Goal: Information Seeking & Learning: Learn about a topic

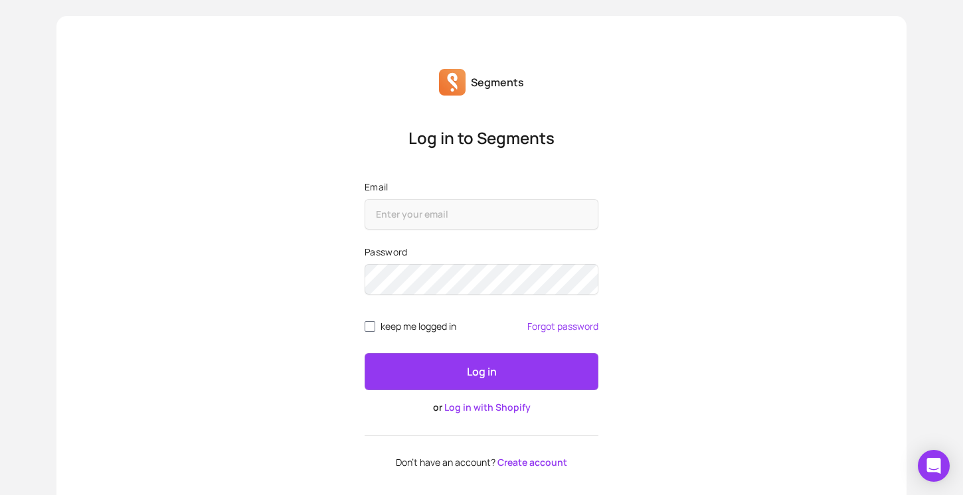
click at [809, 63] on div "Segments Log in to Segments Email Password keep me logged in Forgot password Lo…" at bounding box center [481, 268] width 850 height 505
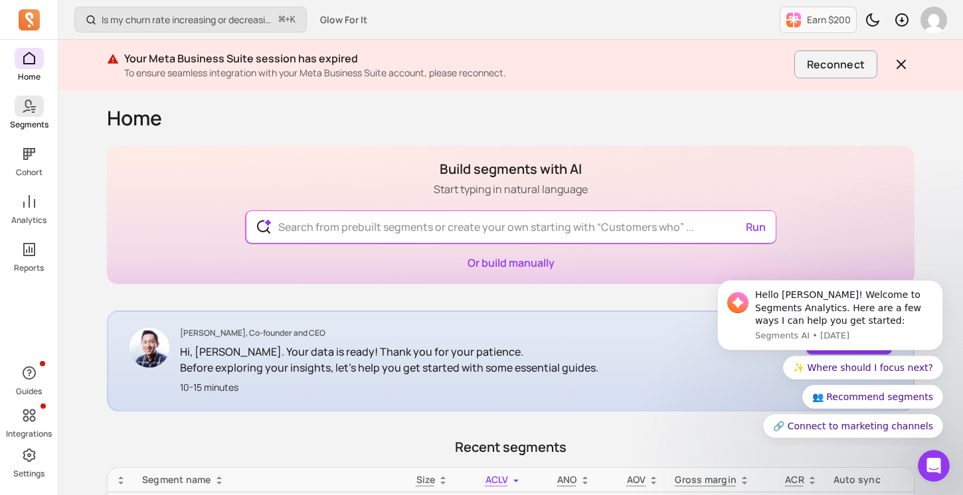
click at [27, 117] on link "Segments" at bounding box center [29, 113] width 58 height 35
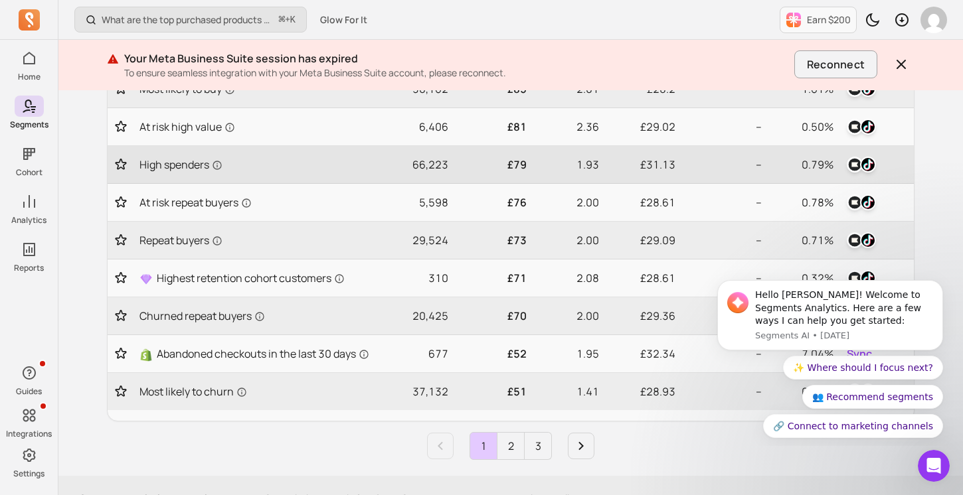
scroll to position [637, 0]
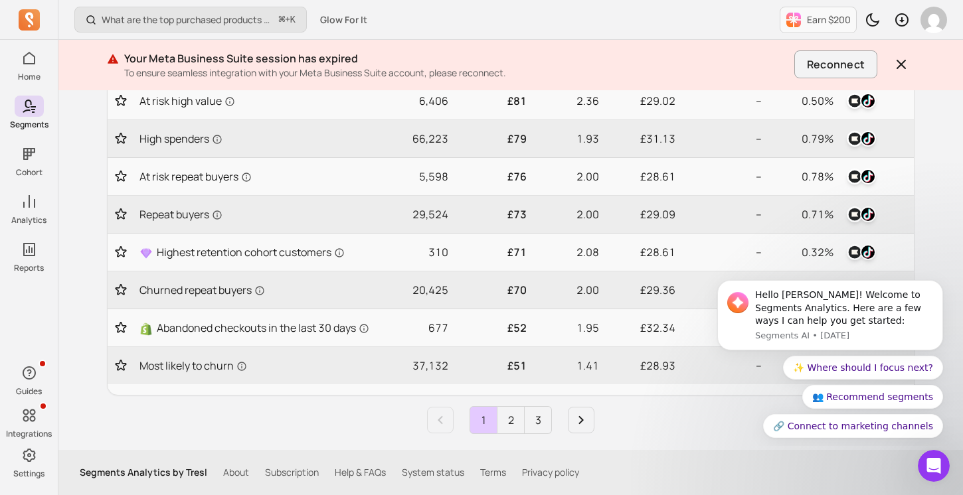
click at [520, 424] on link "2" at bounding box center [510, 420] width 27 height 27
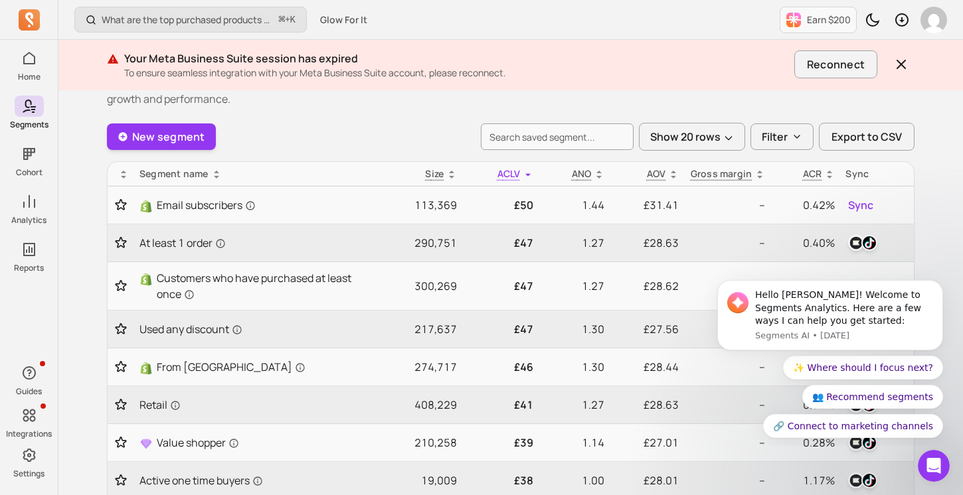
scroll to position [20, 0]
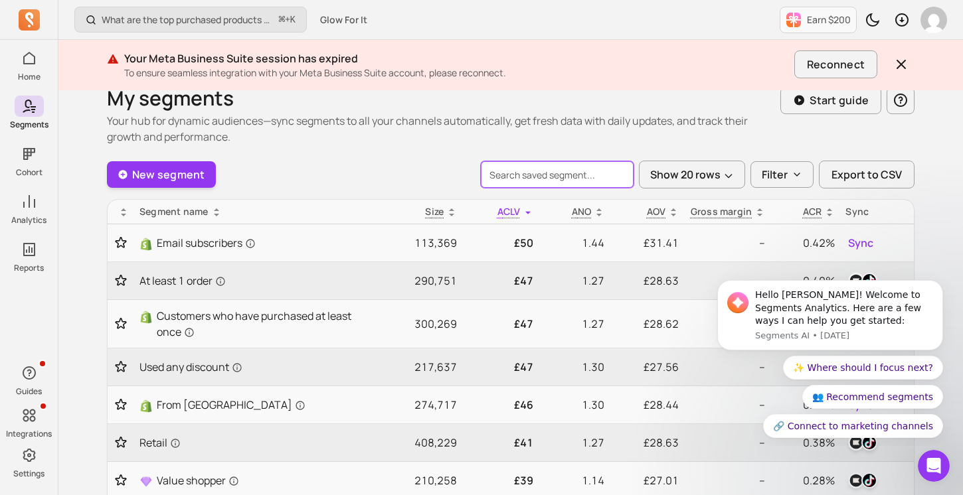
click at [519, 167] on input "search" at bounding box center [557, 174] width 153 height 27
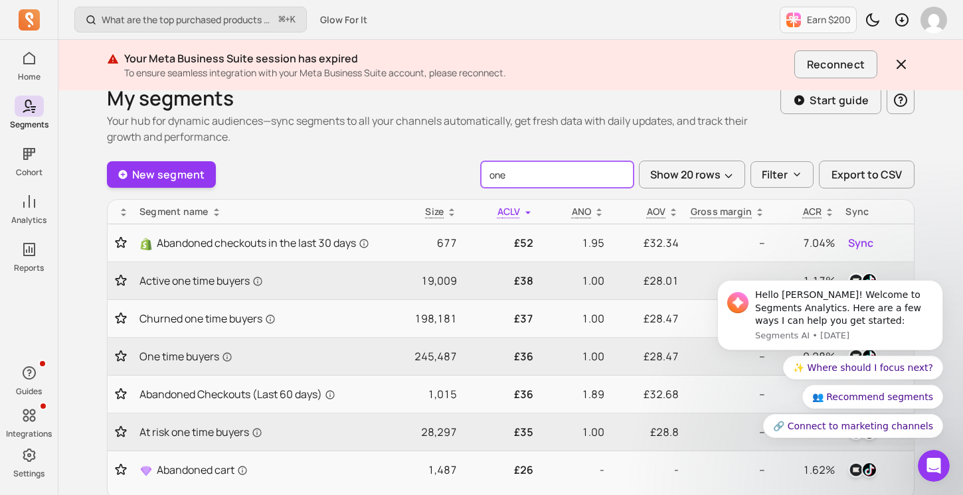
type input "one"
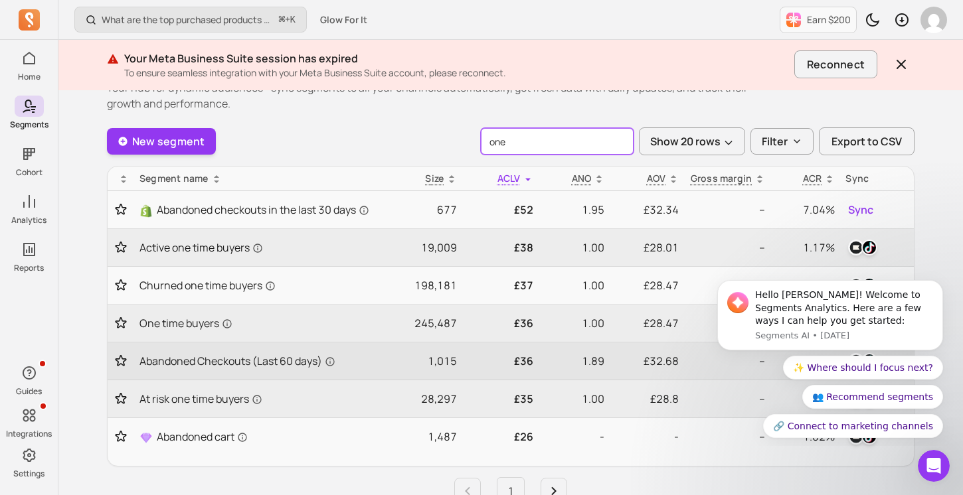
scroll to position [64, 0]
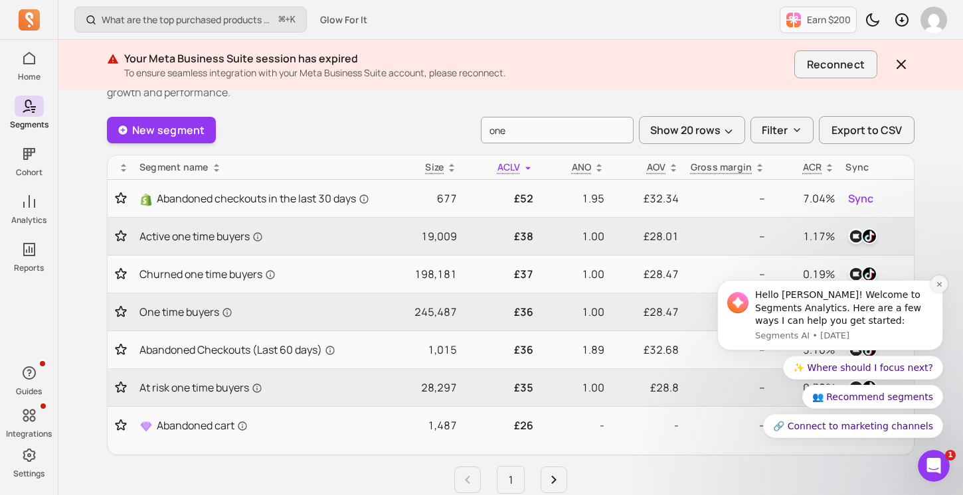
click at [939, 285] on icon "Dismiss notification" at bounding box center [938, 284] width 7 height 7
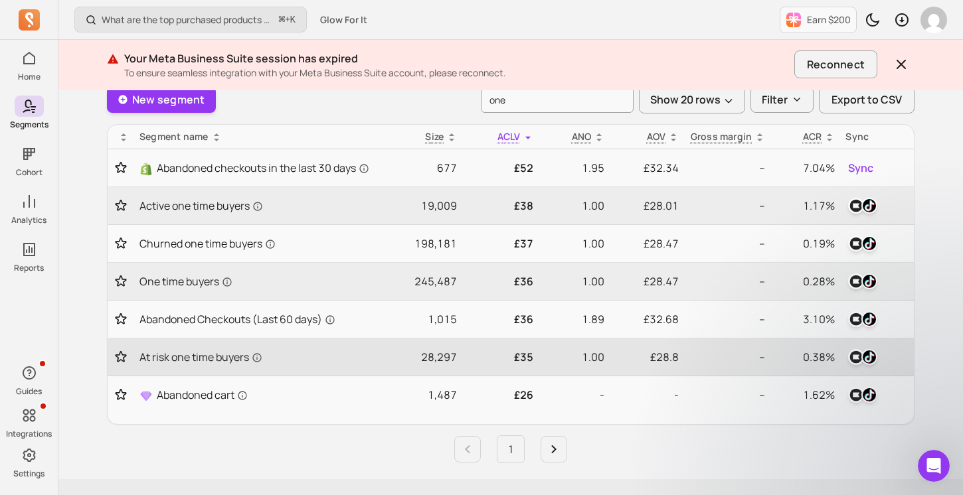
scroll to position [96, 0]
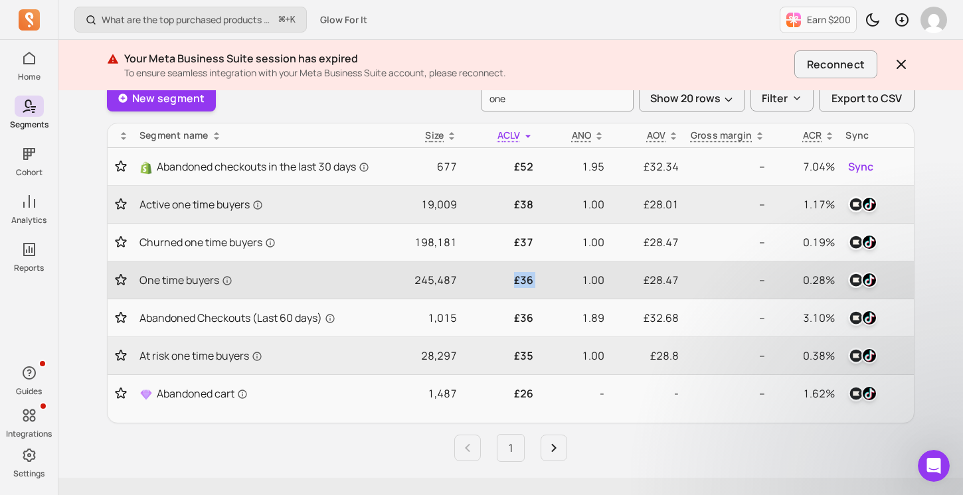
drag, startPoint x: 513, startPoint y: 293, endPoint x: 544, endPoint y: 293, distance: 30.5
click at [544, 293] on tr "One time buyers 245,487 £36 1.00 £28.47 -- 0.28%" at bounding box center [511, 281] width 806 height 38
click at [544, 288] on p "1.00" at bounding box center [574, 280] width 60 height 16
drag, startPoint x: 581, startPoint y: 293, endPoint x: 611, endPoint y: 296, distance: 30.6
click at [611, 297] on tr "One time buyers 245,487 £36 1.00 £28.47 -- 0.28%" at bounding box center [511, 281] width 806 height 38
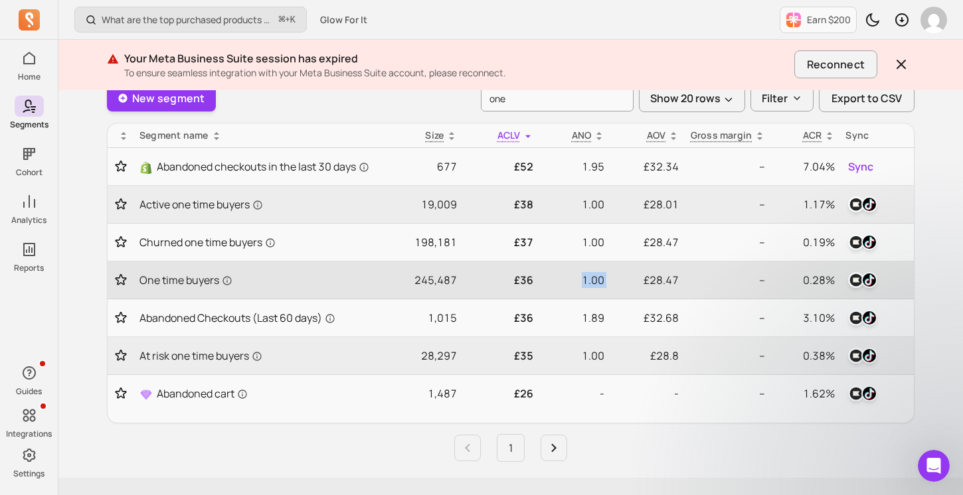
click at [628, 288] on p "£28.47" at bounding box center [647, 280] width 64 height 16
drag, startPoint x: 628, startPoint y: 291, endPoint x: 653, endPoint y: 295, distance: 24.9
click at [654, 288] on p "£28.47" at bounding box center [647, 280] width 64 height 16
click at [653, 288] on p "£28.47" at bounding box center [647, 280] width 64 height 16
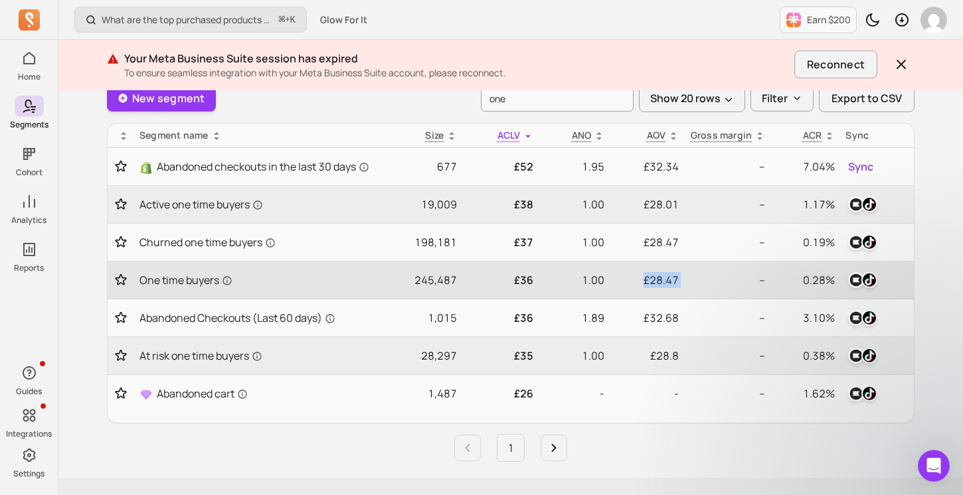
drag, startPoint x: 643, startPoint y: 294, endPoint x: 684, endPoint y: 294, distance: 41.2
click at [684, 294] on tr "One time buyers 245,487 £36 1.00 £28.47 -- 0.28%" at bounding box center [511, 281] width 806 height 38
click at [673, 288] on p "£28.47" at bounding box center [647, 280] width 64 height 16
click at [656, 288] on p "£28.47" at bounding box center [647, 280] width 64 height 16
drag, startPoint x: 644, startPoint y: 291, endPoint x: 673, endPoint y: 293, distance: 29.3
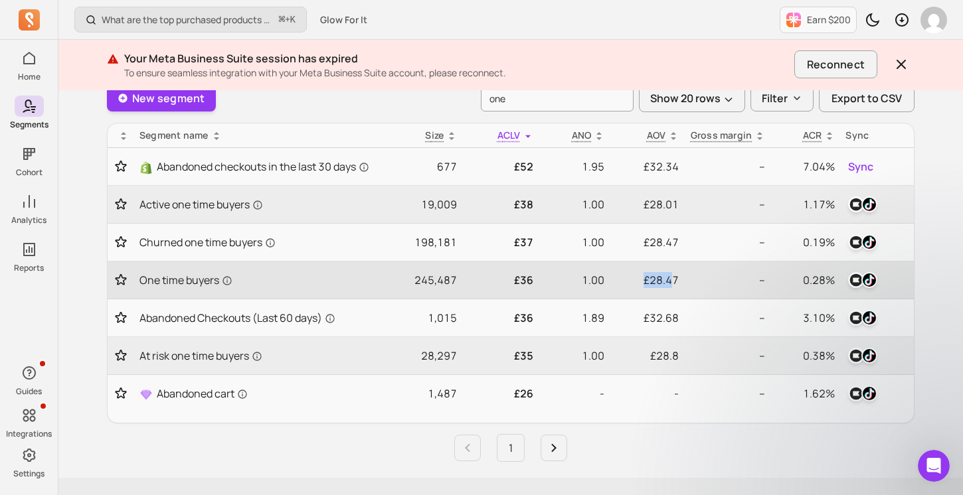
click at [674, 288] on p "£28.47" at bounding box center [647, 280] width 64 height 16
drag, startPoint x: 531, startPoint y: 291, endPoint x: 501, endPoint y: 295, distance: 30.7
click at [501, 288] on p "£36" at bounding box center [500, 280] width 66 height 16
drag, startPoint x: 582, startPoint y: 293, endPoint x: 623, endPoint y: 293, distance: 40.5
click at [623, 293] on tr "One time buyers 245,487 £36 1.00 £28.47 -- 0.28%" at bounding box center [511, 281] width 806 height 38
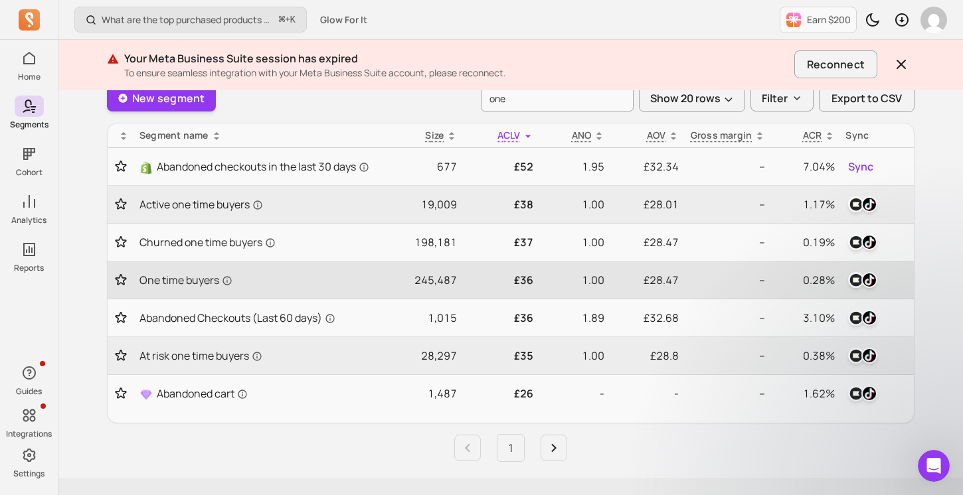
click at [662, 287] on p "£28.47" at bounding box center [647, 280] width 64 height 16
drag, startPoint x: 396, startPoint y: 287, endPoint x: 485, endPoint y: 290, distance: 89.0
click at [477, 291] on tr "One time buyers 245,487 £36 1.00 £28.47 -- 0.28%" at bounding box center [511, 281] width 806 height 38
drag, startPoint x: 513, startPoint y: 283, endPoint x: 565, endPoint y: 287, distance: 51.9
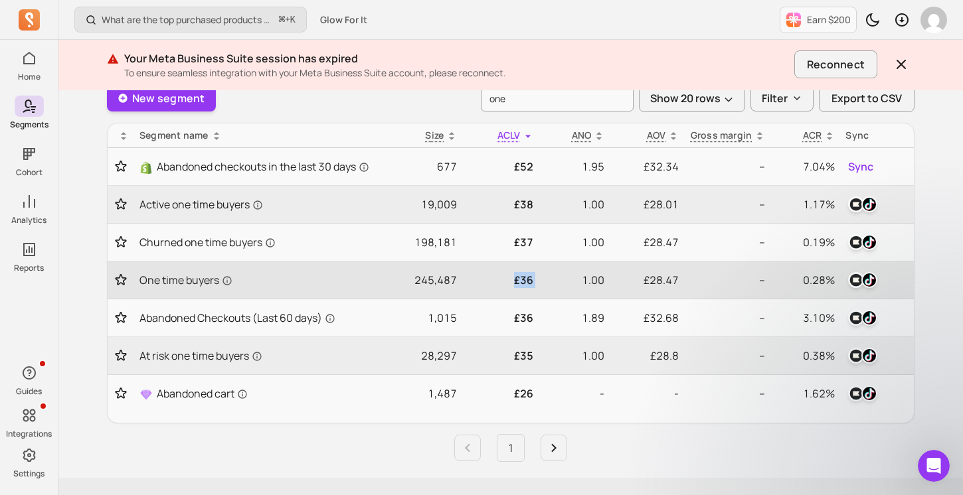
click at [565, 287] on tr "One time buyers 245,487 £36 1.00 £28.47 -- 0.28%" at bounding box center [511, 281] width 806 height 38
drag, startPoint x: 599, startPoint y: 289, endPoint x: 587, endPoint y: 289, distance: 11.3
click at [587, 289] on td "1.00" at bounding box center [573, 281] width 71 height 38
drag, startPoint x: 630, startPoint y: 287, endPoint x: 674, endPoint y: 286, distance: 43.8
click at [674, 286] on p "£28.47" at bounding box center [647, 280] width 64 height 16
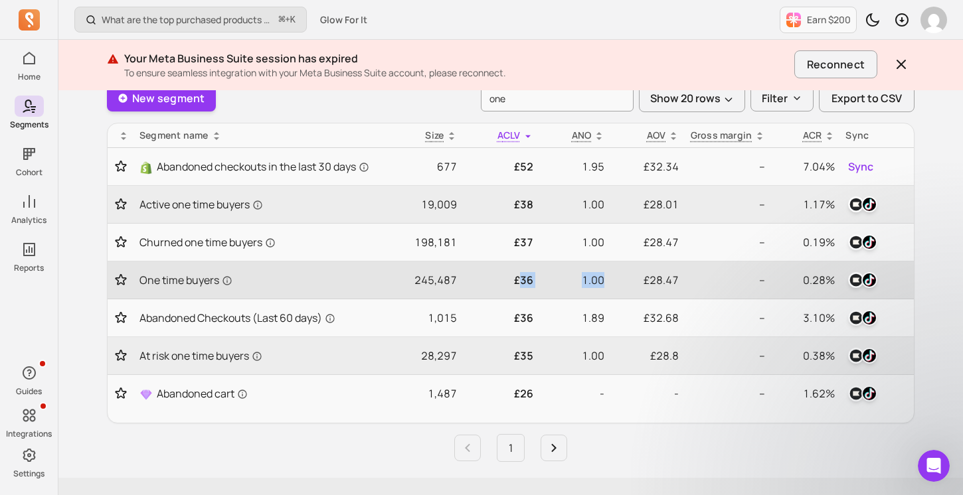
drag, startPoint x: 521, startPoint y: 294, endPoint x: 552, endPoint y: 298, distance: 30.8
click at [552, 299] on tr "One time buyers 245,487 £36 1.00 £28.47 -- 0.28%" at bounding box center [511, 281] width 806 height 38
click at [536, 299] on td "£36" at bounding box center [500, 281] width 76 height 38
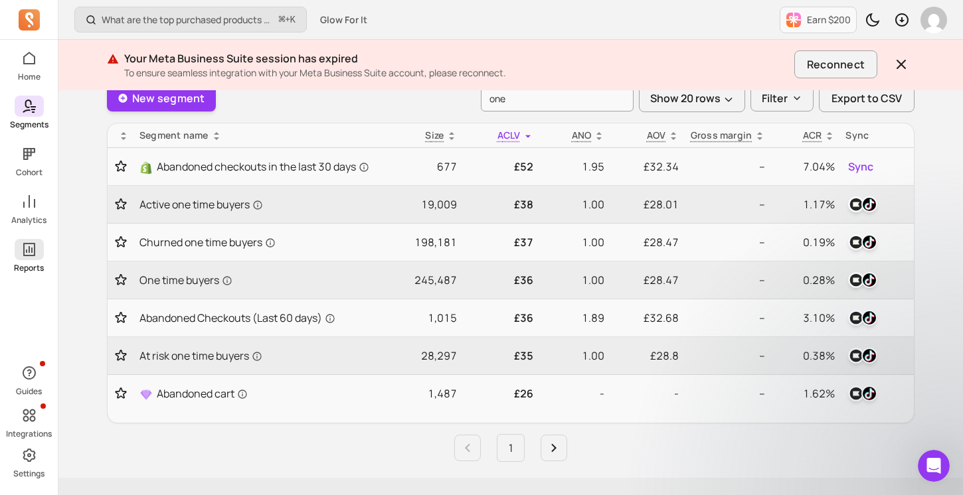
click at [35, 252] on icon at bounding box center [29, 250] width 16 height 16
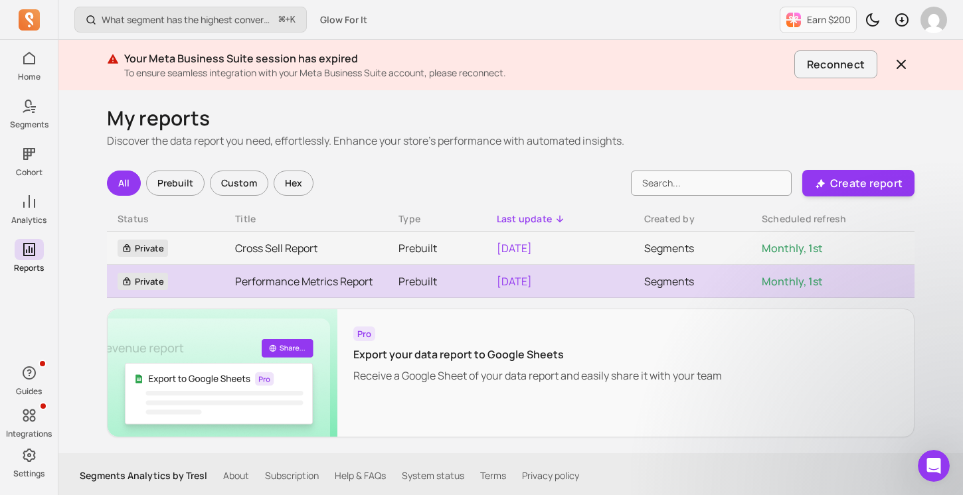
scroll to position [3, 0]
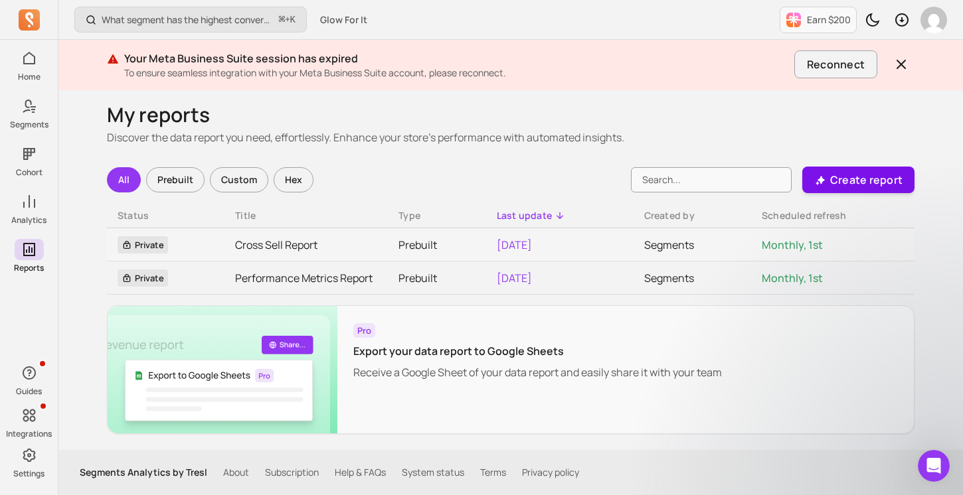
click at [870, 167] on button "Create report" at bounding box center [858, 180] width 112 height 27
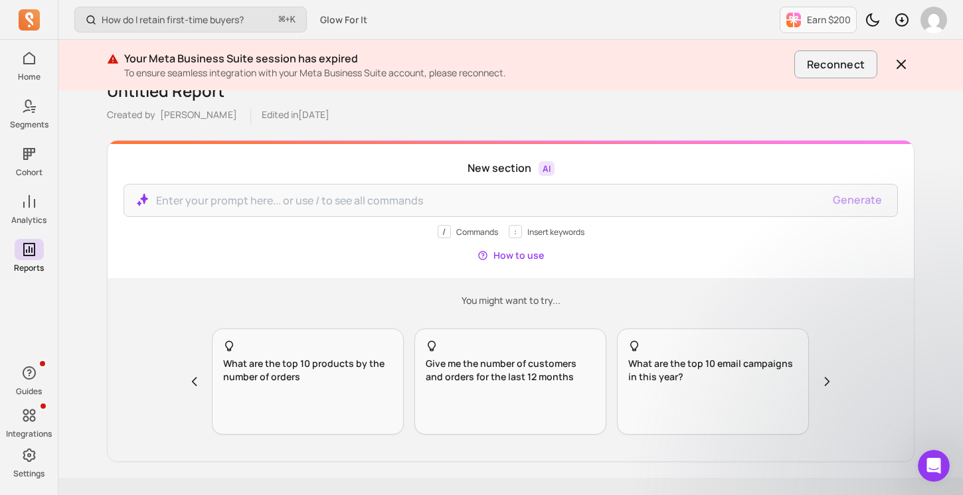
scroll to position [129, 0]
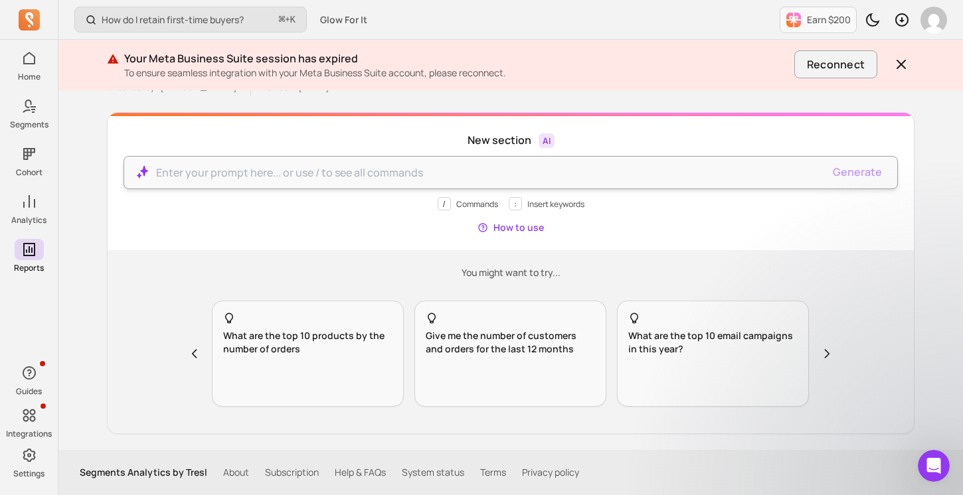
click at [426, 183] on div at bounding box center [510, 172] width 774 height 33
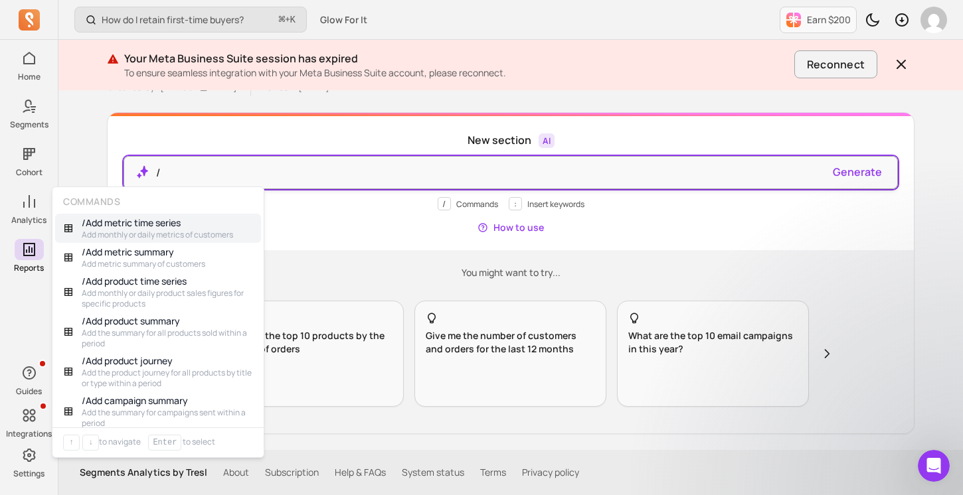
click at [425, 174] on p "/" at bounding box center [489, 173] width 666 height 16
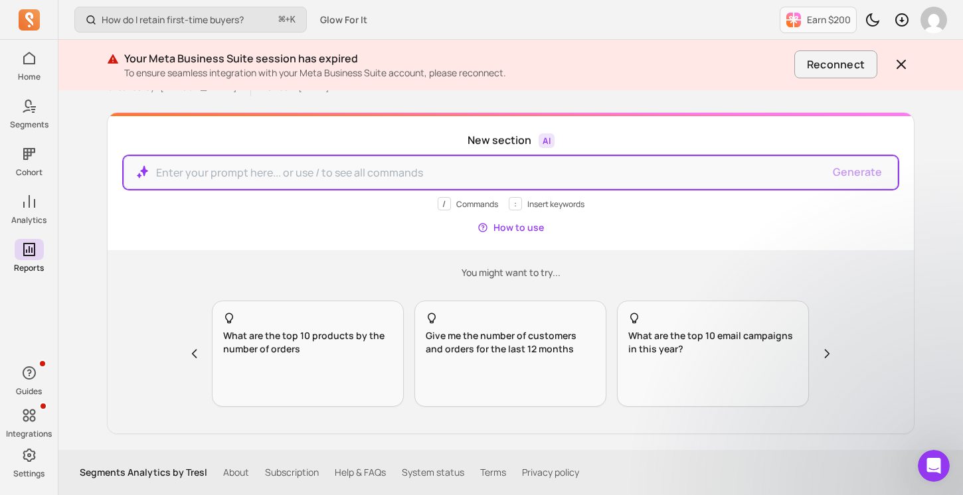
click at [364, 222] on div "/ Commands : Insert keywords How to use" at bounding box center [510, 215] width 774 height 37
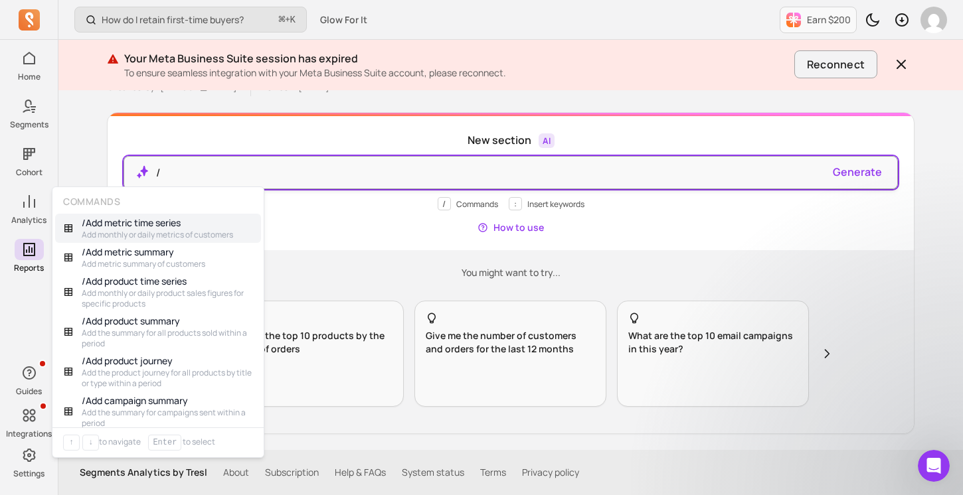
click at [385, 175] on p "/" at bounding box center [489, 173] width 666 height 16
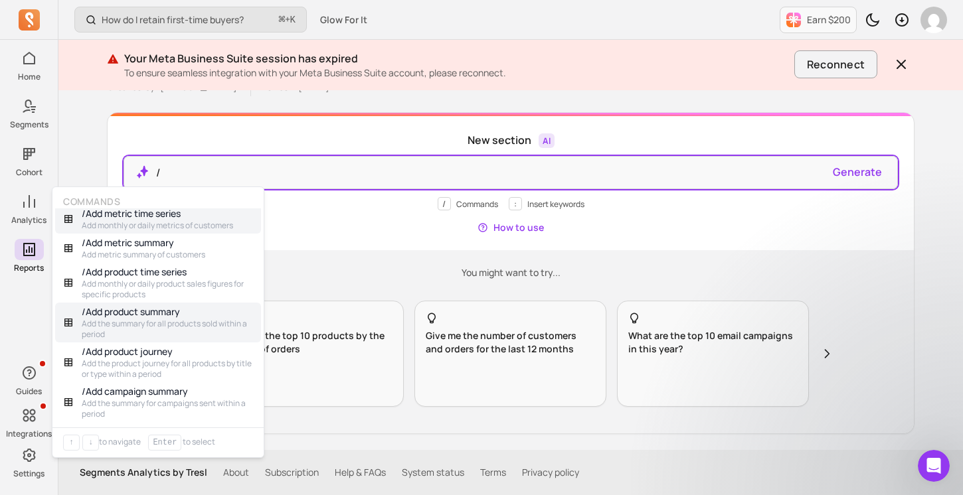
scroll to position [0, 0]
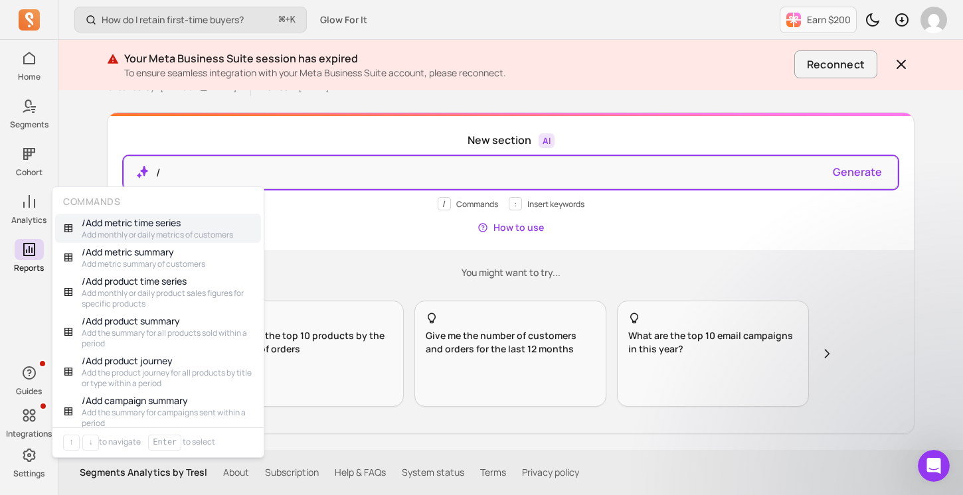
click at [256, 135] on p "New section AI" at bounding box center [510, 140] width 774 height 16
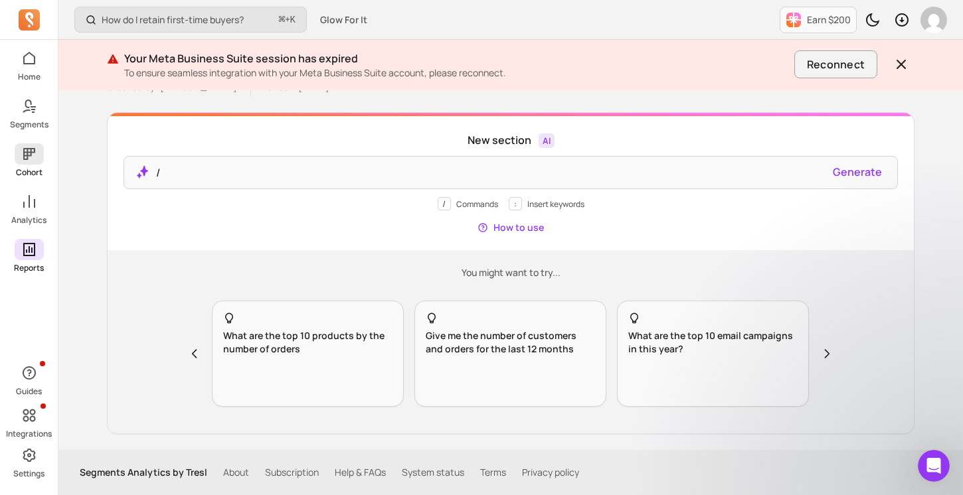
click at [35, 165] on link "Cohort" at bounding box center [29, 160] width 58 height 35
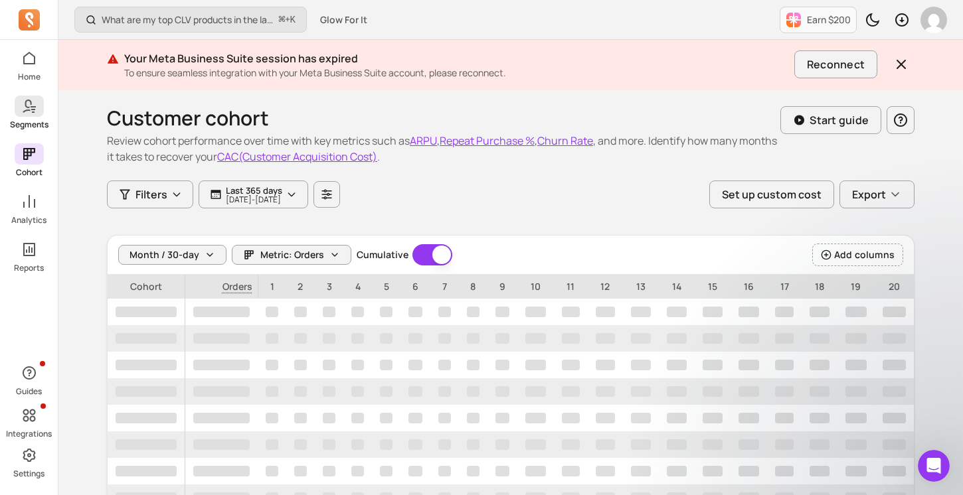
click at [28, 108] on icon at bounding box center [29, 106] width 16 height 16
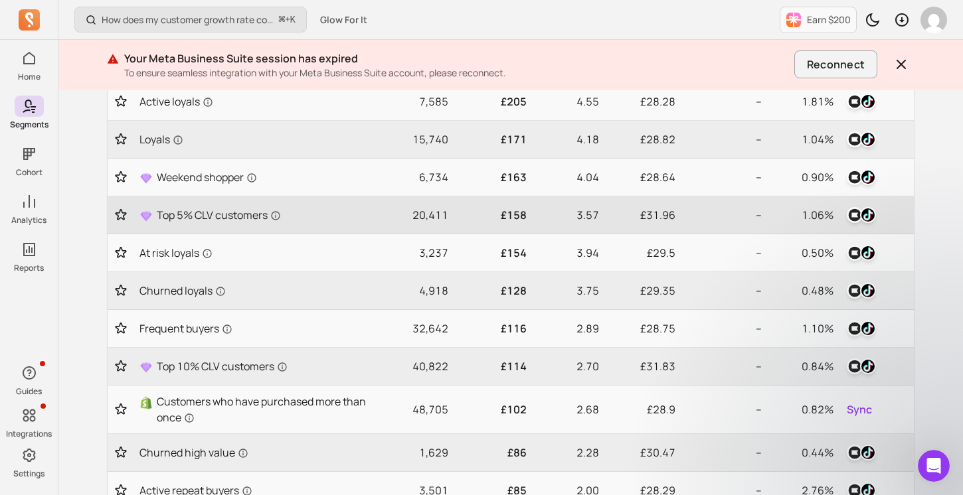
scroll to position [163, 0]
